Goal: Contribute content: Add original content to the website for others to see

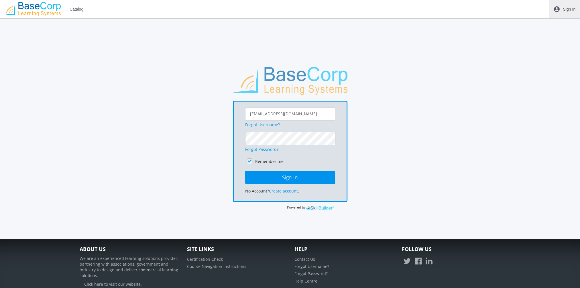
click at [566, 7] on span "Sign In" at bounding box center [569, 9] width 13 height 10
click at [245, 170] on button "Sign In" at bounding box center [290, 176] width 90 height 13
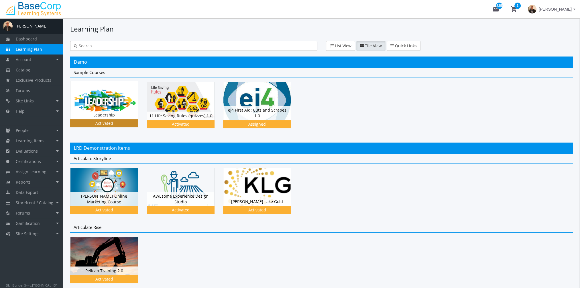
click at [105, 107] on img at bounding box center [103, 100] width 67 height 38
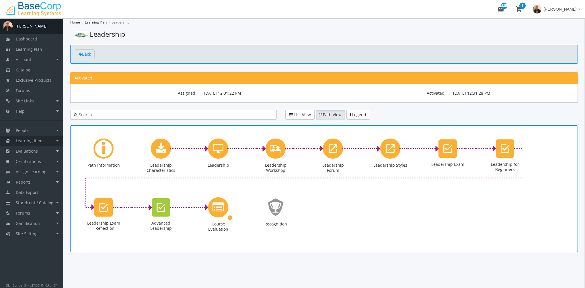
click at [27, 142] on span "Learning Items" at bounding box center [30, 140] width 29 height 5
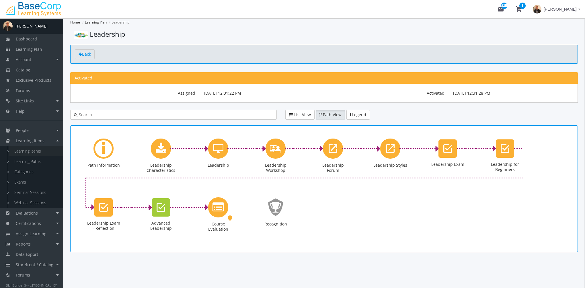
click at [32, 152] on link "Learning Items" at bounding box center [36, 151] width 54 height 10
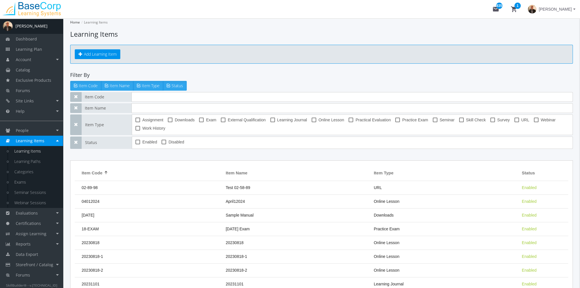
click at [491, 118] on span at bounding box center [493, 119] width 5 height 5
click at [491, 122] on input "Survey" at bounding box center [491, 122] width 0 height 0
checkbox input "true"
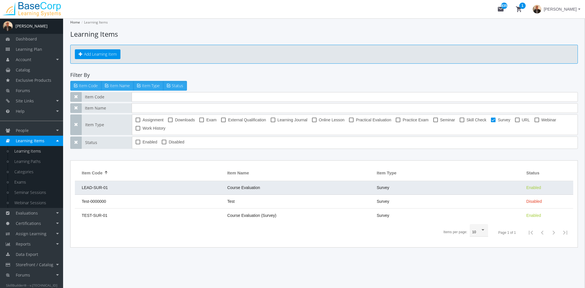
click at [257, 189] on td "Course Evaluation" at bounding box center [298, 188] width 149 height 14
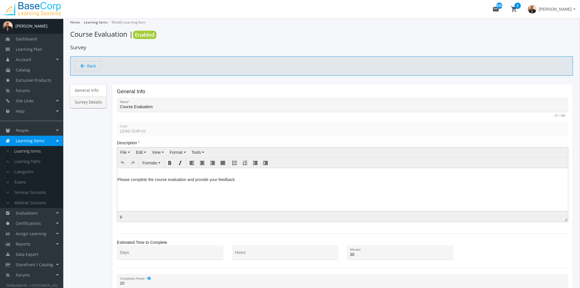
click at [96, 101] on link "Survey Details" at bounding box center [88, 102] width 36 height 12
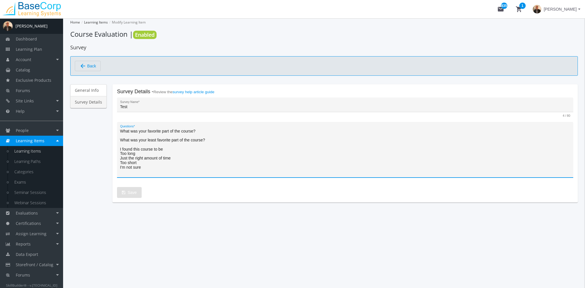
click at [153, 162] on textarea "What was your favorite part of the course? What was your least favorite part of…" at bounding box center [345, 151] width 450 height 47
drag, startPoint x: 129, startPoint y: 165, endPoint x: 145, endPoint y: 144, distance: 26.7
click at [117, 128] on div "What was your favorite part of the course? What was your least favorite part of…" at bounding box center [345, 150] width 456 height 56
click at [37, 150] on link "Learning Items" at bounding box center [36, 151] width 54 height 10
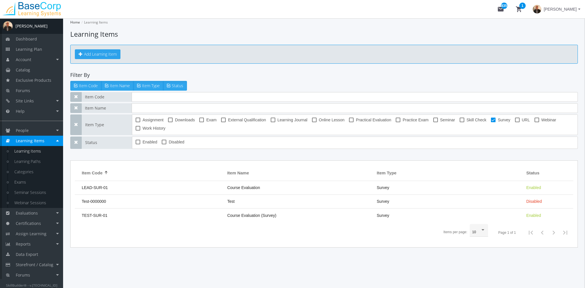
click at [97, 58] on button "Add Learning Item" at bounding box center [98, 54] width 46 height 10
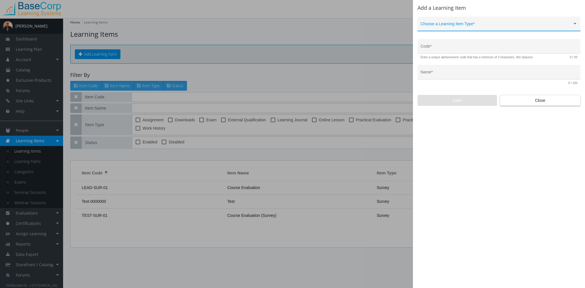
click at [459, 23] on div "Choose a Learning Item Type *" at bounding box center [498, 25] width 157 height 12
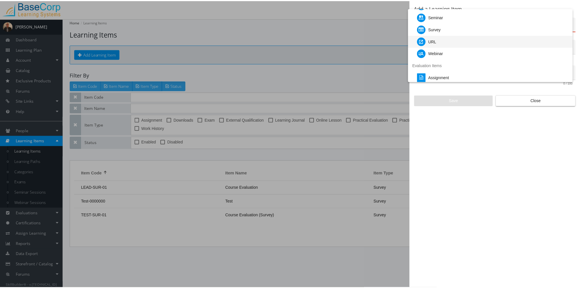
scroll to position [29, 0]
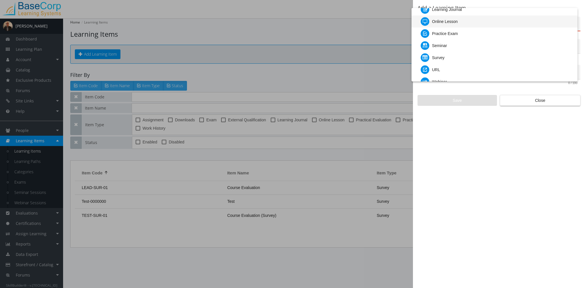
click at [453, 24] on div "Online Lesson" at bounding box center [445, 21] width 26 height 12
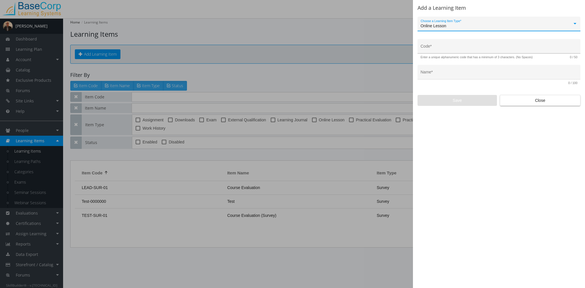
click at [446, 47] on input "Code *" at bounding box center [498, 48] width 157 height 5
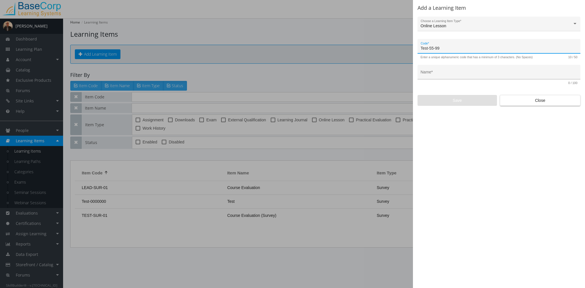
type input "Test-55-99"
click at [453, 77] on div "Name *" at bounding box center [498, 74] width 157 height 12
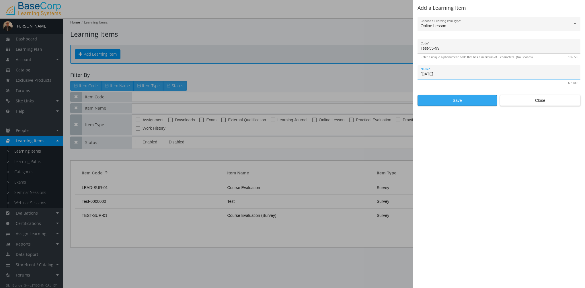
type input "[DATE]"
click at [458, 100] on span "Save" at bounding box center [457, 100] width 70 height 10
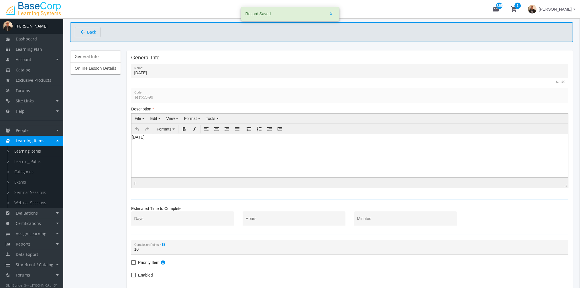
scroll to position [79, 0]
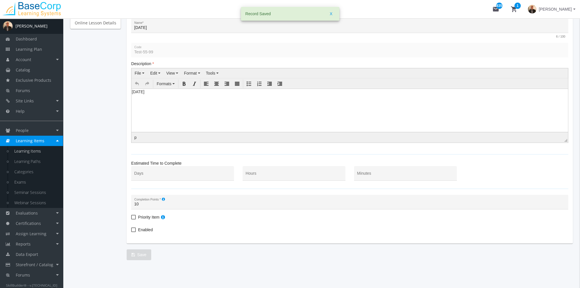
click at [148, 229] on span "Enabled" at bounding box center [145, 229] width 15 height 7
click at [132, 232] on input "Enabled" at bounding box center [131, 232] width 0 height 0
checkbox input "true"
drag, startPoint x: 144, startPoint y: 251, endPoint x: 128, endPoint y: 164, distance: 88.3
click at [145, 251] on button "Save" at bounding box center [139, 254] width 25 height 11
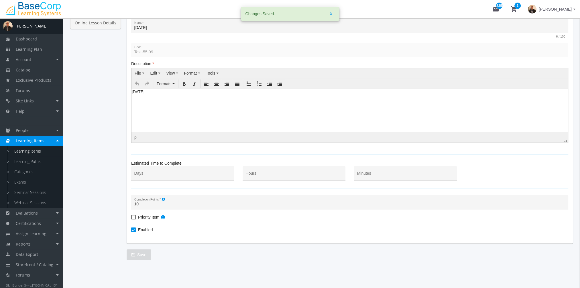
click at [100, 27] on link "Online Lesson Details" at bounding box center [95, 23] width 51 height 12
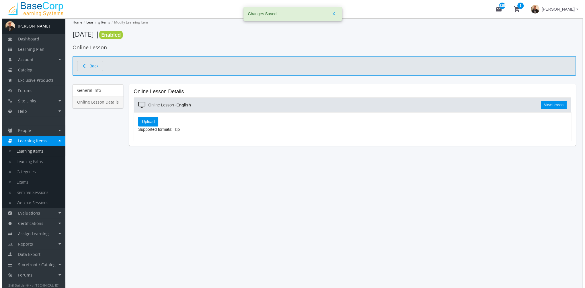
scroll to position [0, 0]
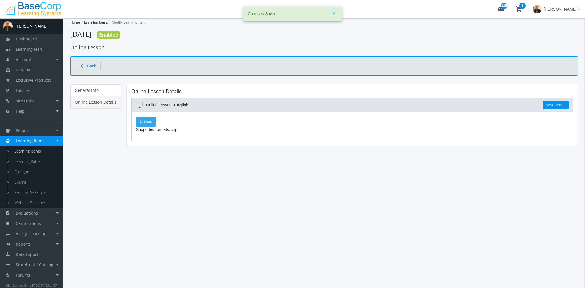
click at [148, 120] on label "Upload" at bounding box center [146, 122] width 20 height 10
click at [0, 0] on input "Upload" at bounding box center [0, 0] width 0 height 0
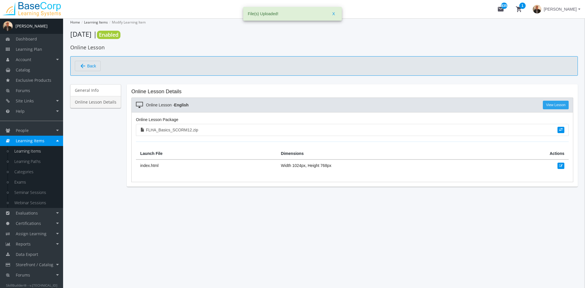
click at [558, 104] on link "View Lesson" at bounding box center [555, 105] width 26 height 9
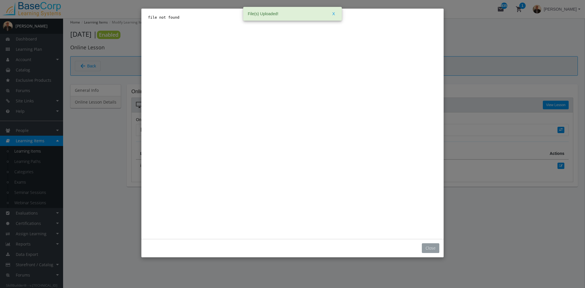
click at [430, 247] on button "Close" at bounding box center [430, 248] width 17 height 10
